Goal: Task Accomplishment & Management: Use online tool/utility

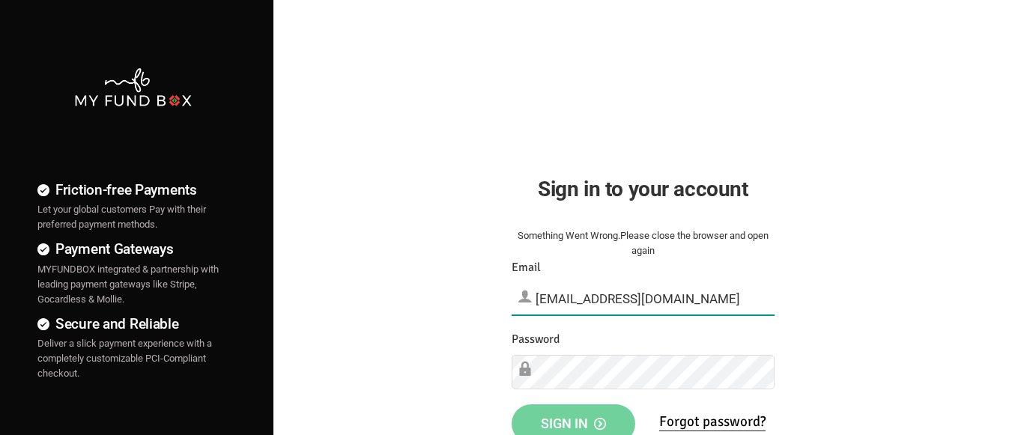
type input "[EMAIL_ADDRESS][DOMAIN_NAME]"
click at [573, 419] on span "Sign in" at bounding box center [573, 424] width 65 height 16
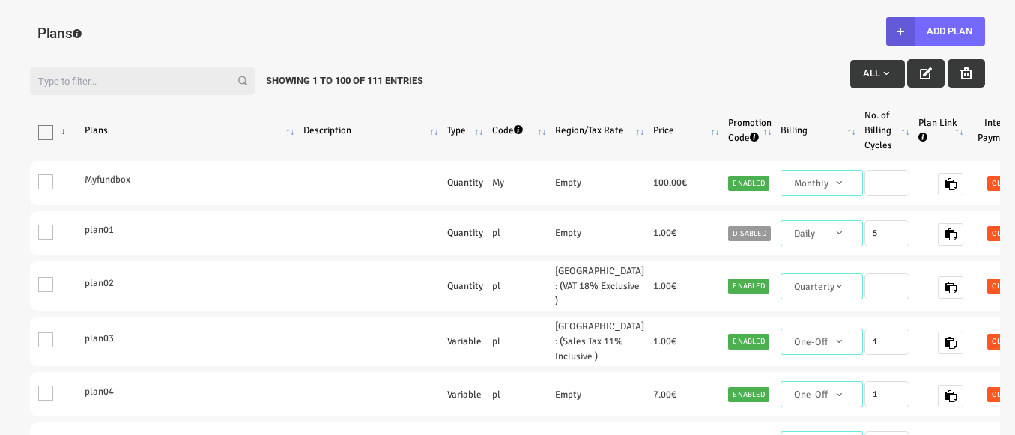
select select "100"
click at [935, 31] on button "Add Plan" at bounding box center [935, 31] width 99 height 28
type input "100"
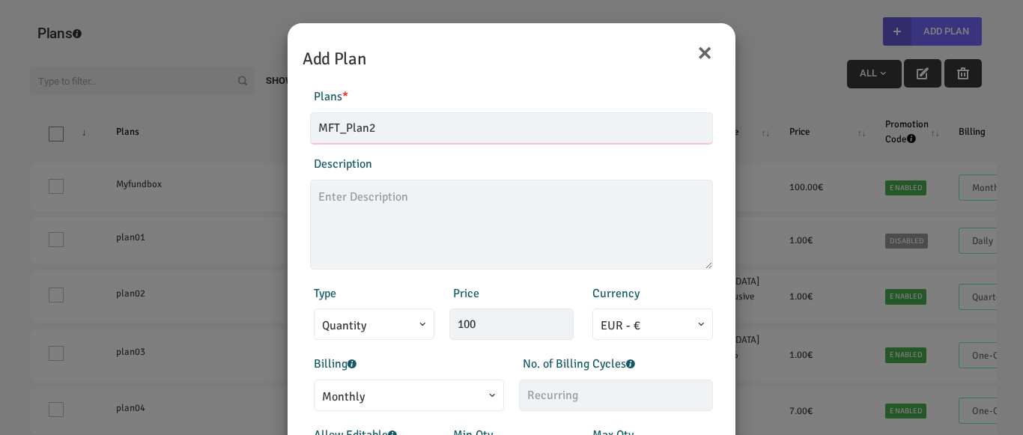
type input "MFT_Plan2"
type textarea "MFT_Plan2_description"
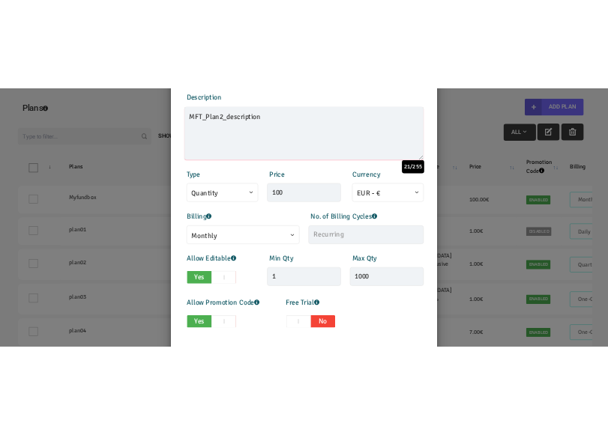
scroll to position [150, 0]
